Goal: Information Seeking & Learning: Learn about a topic

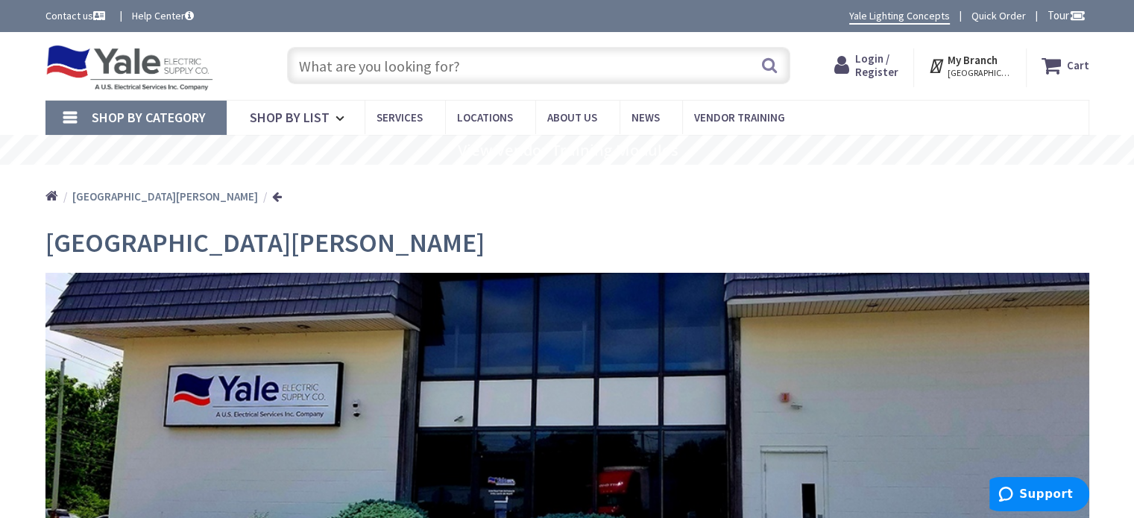
click at [407, 63] on input "text" at bounding box center [538, 65] width 503 height 37
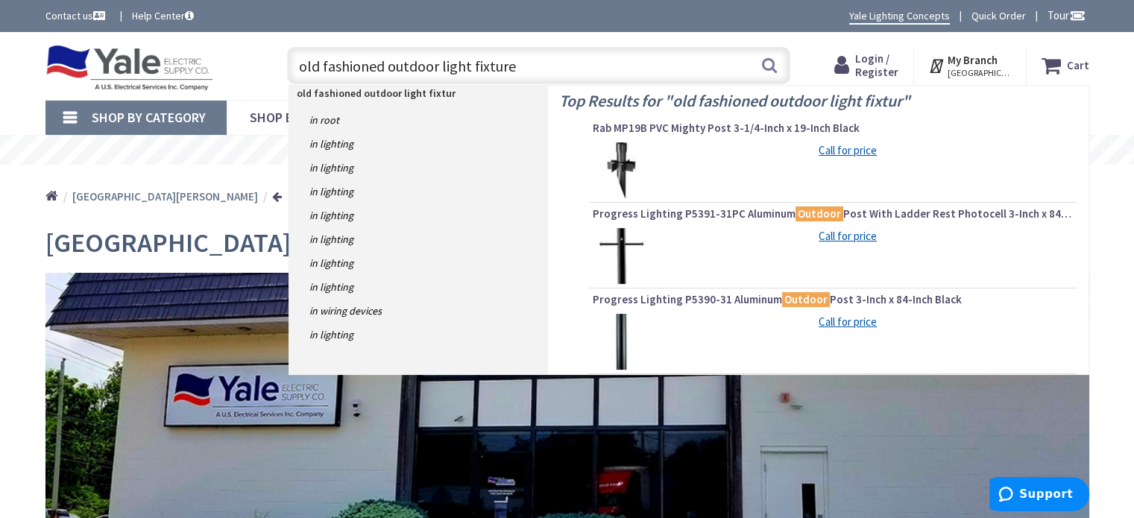
type input "old fashioned outdoor light fixtures"
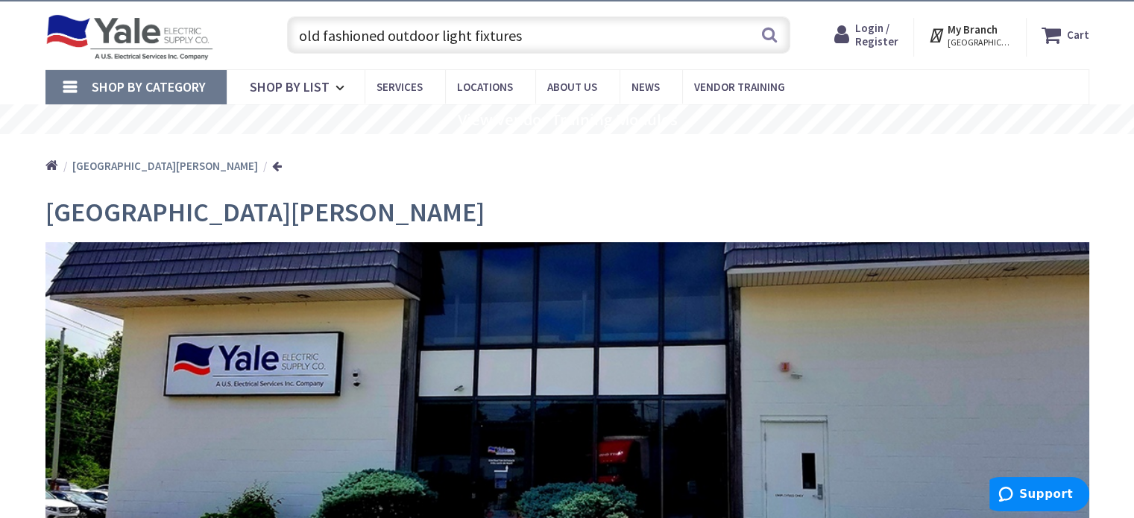
scroll to position [107, 0]
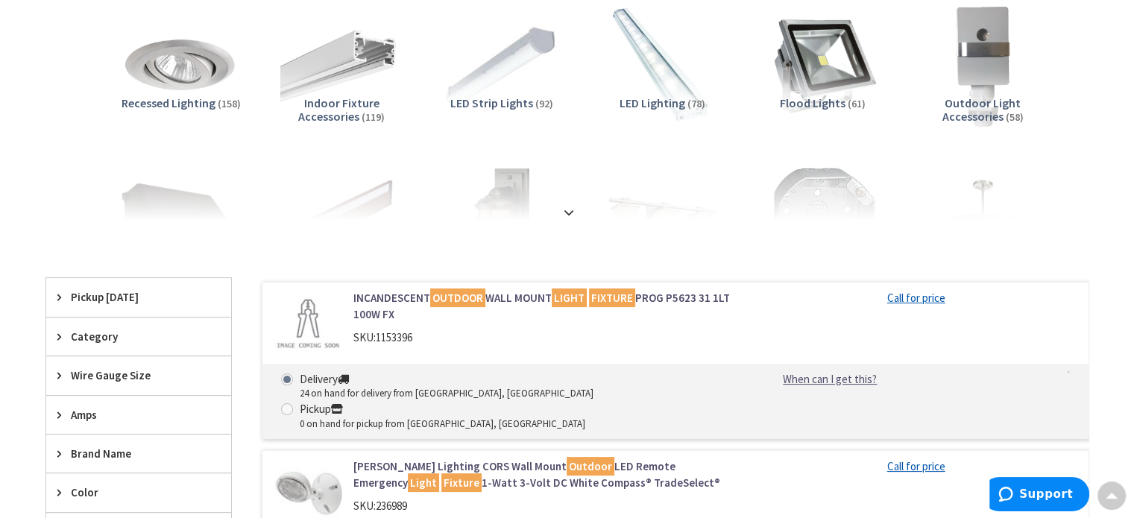
scroll to position [224, 0]
click at [567, 211] on strong at bounding box center [569, 212] width 18 height 16
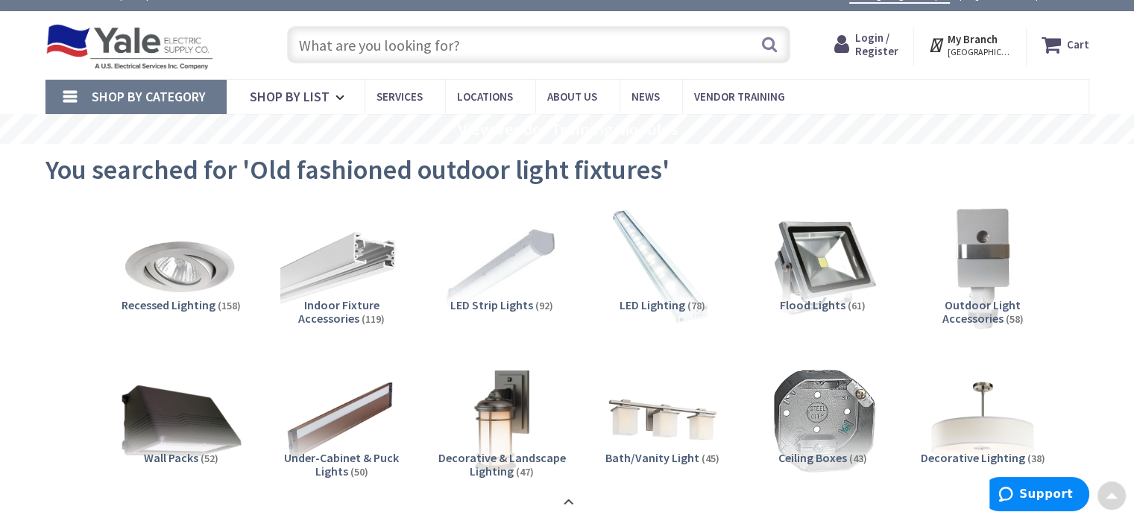
scroll to position [0, 0]
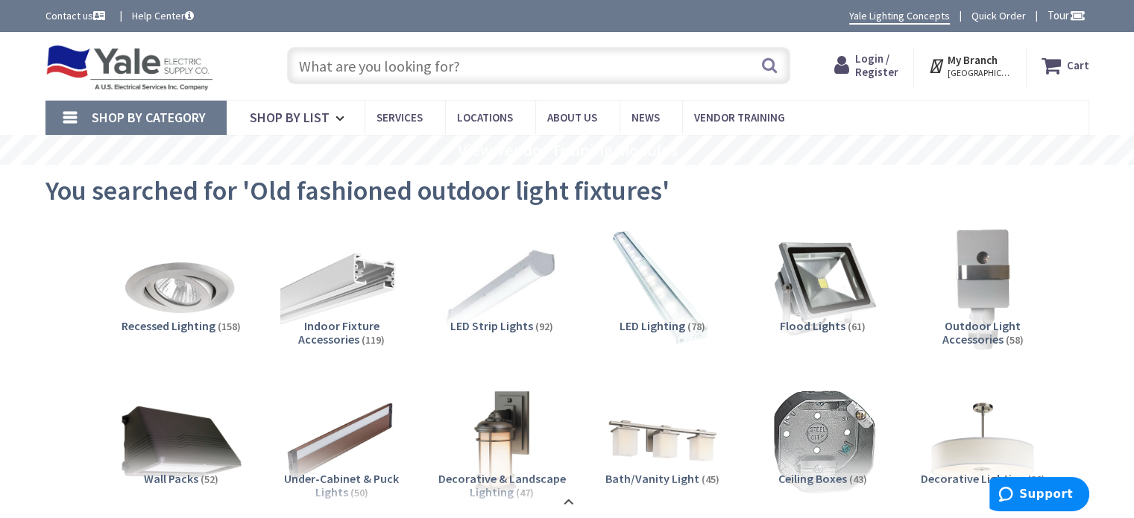
click at [442, 59] on input "text" at bounding box center [538, 65] width 503 height 37
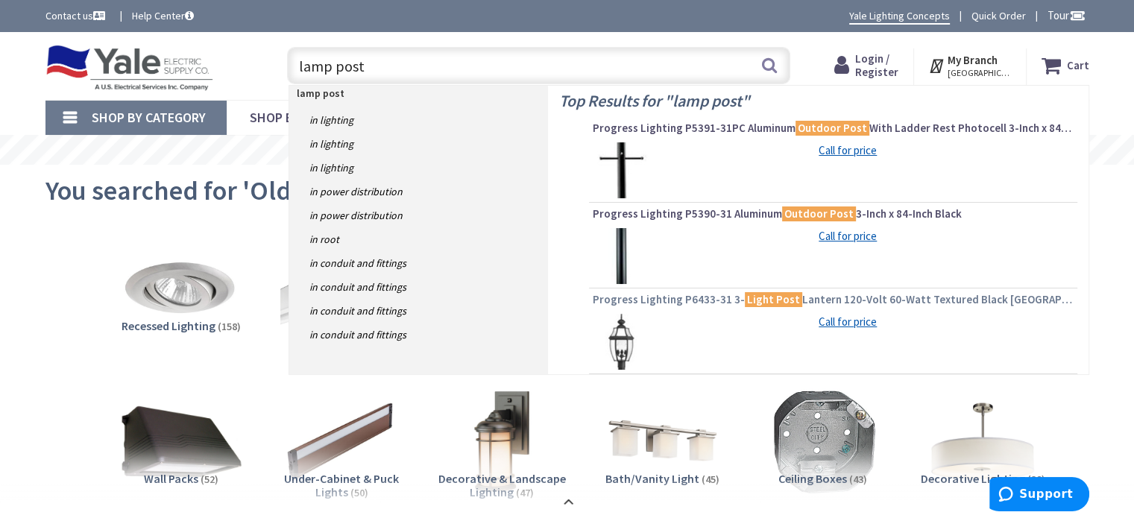
type input "lamp post"
click at [828, 298] on span "Progress Lighting P6433-31 3- Light Post Lantern 120-Volt 60-Watt Textured Blac…" at bounding box center [833, 299] width 481 height 15
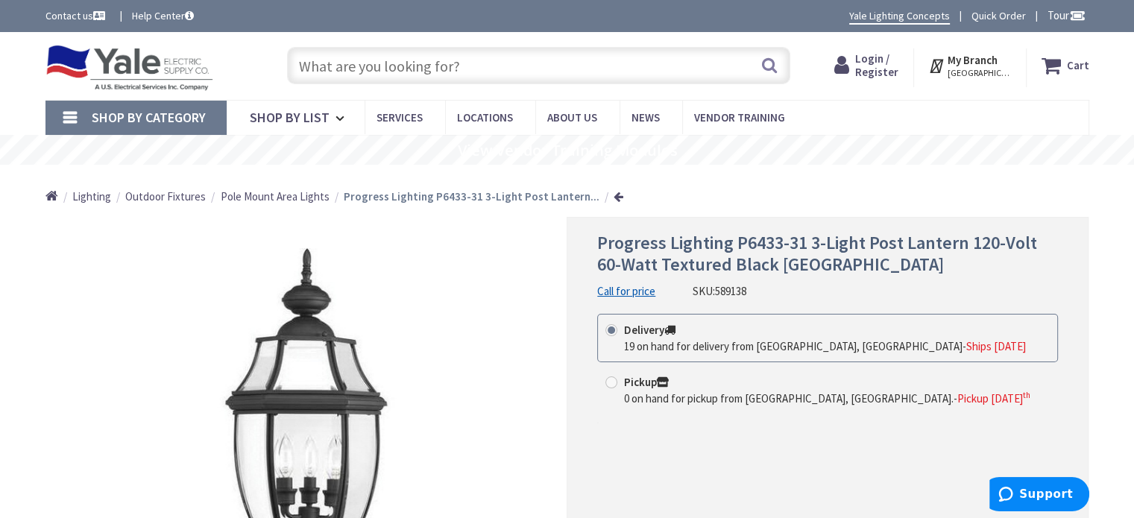
click at [255, 193] on span "Pole Mount Area Lights" at bounding box center [275, 196] width 109 height 14
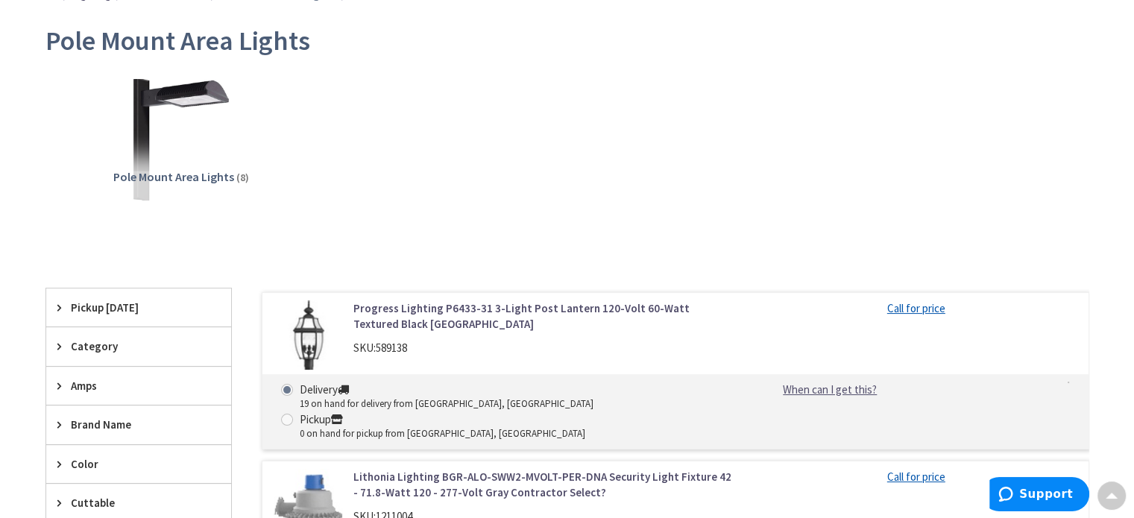
scroll to position [201, 0]
click at [66, 426] on icon at bounding box center [62, 425] width 11 height 11
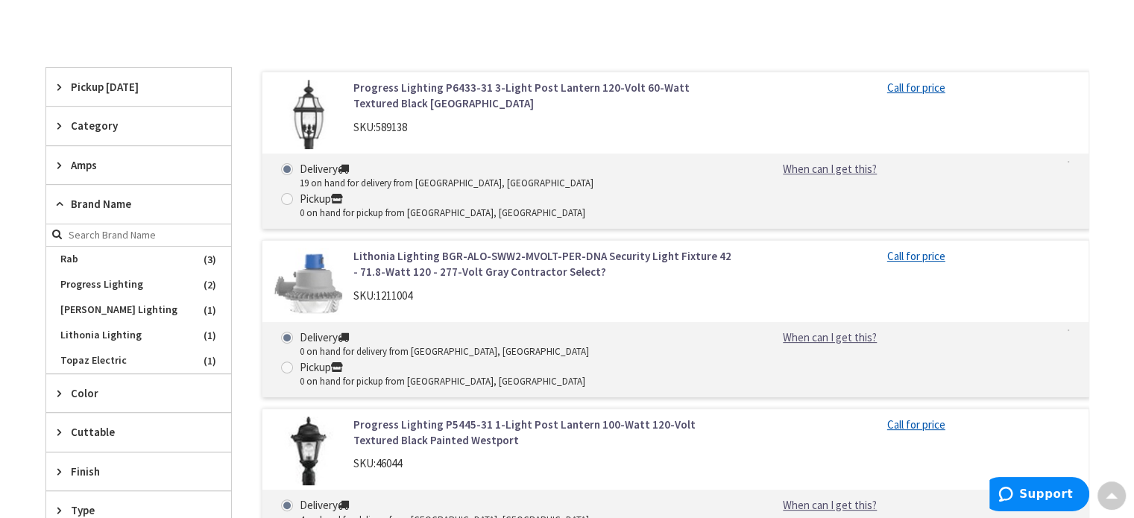
scroll to position [423, 0]
click at [98, 303] on span "Cooper Lighting" at bounding box center [138, 309] width 185 height 25
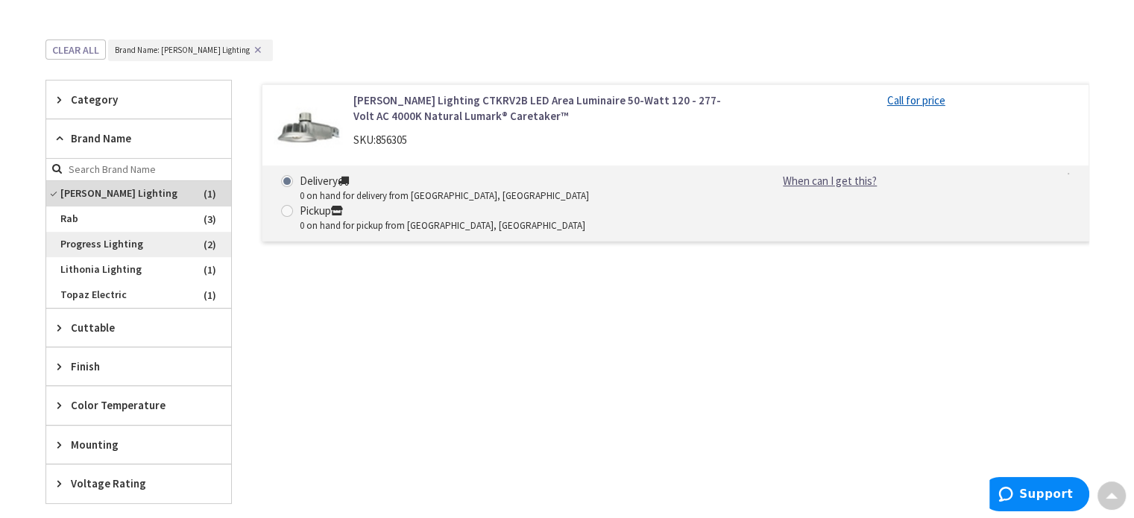
click at [87, 243] on span "Progress Lighting" at bounding box center [138, 244] width 185 height 25
